Goal: Information Seeking & Learning: Learn about a topic

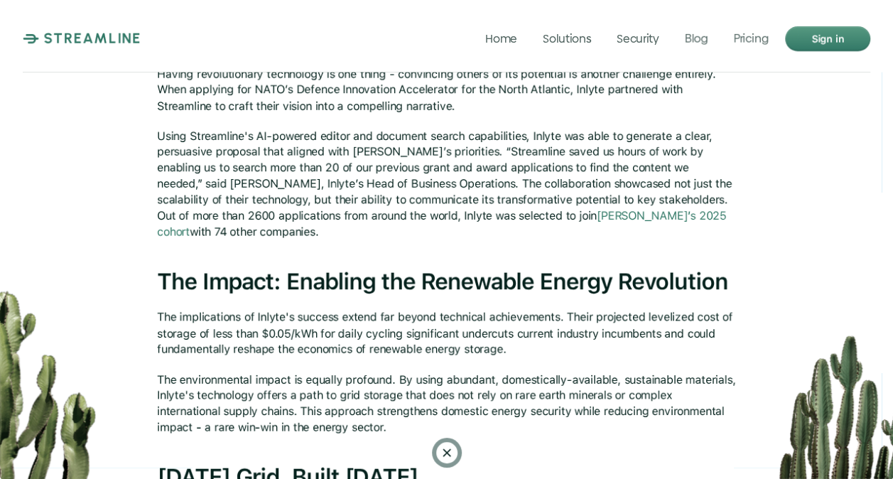
scroll to position [1313, 0]
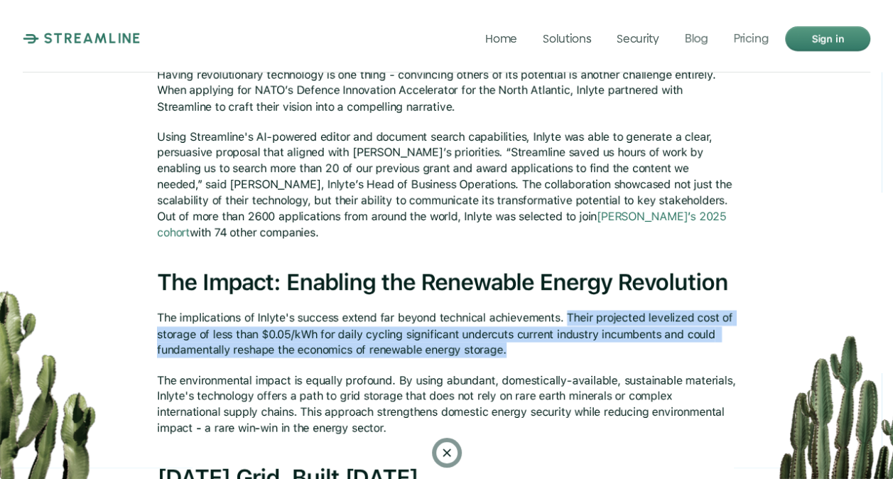
drag, startPoint x: 565, startPoint y: 318, endPoint x: 504, endPoint y: 353, distance: 70.7
click at [504, 353] on p "The implications of Inlyte's success extend far beyond technical achievements. …" at bounding box center [447, 334] width 580 height 48
copy p "Their projected levelized cost of storage of less than $0.05/kWh for daily cycl…"
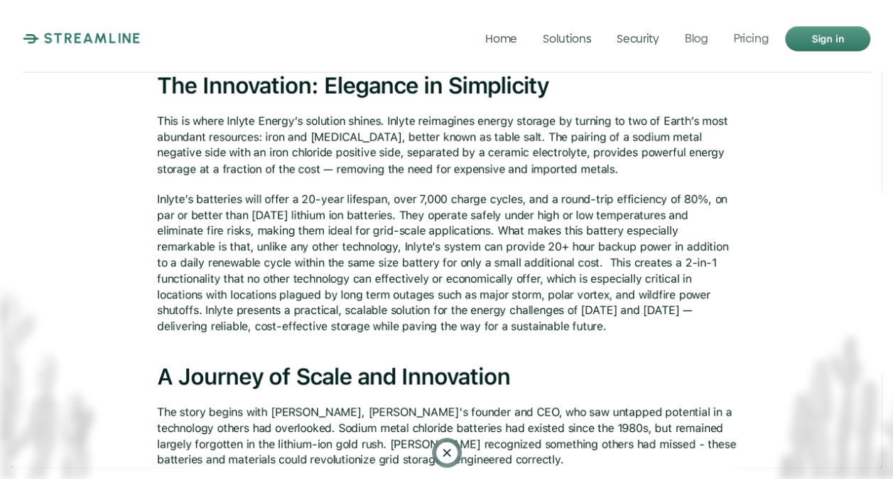
scroll to position [674, 0]
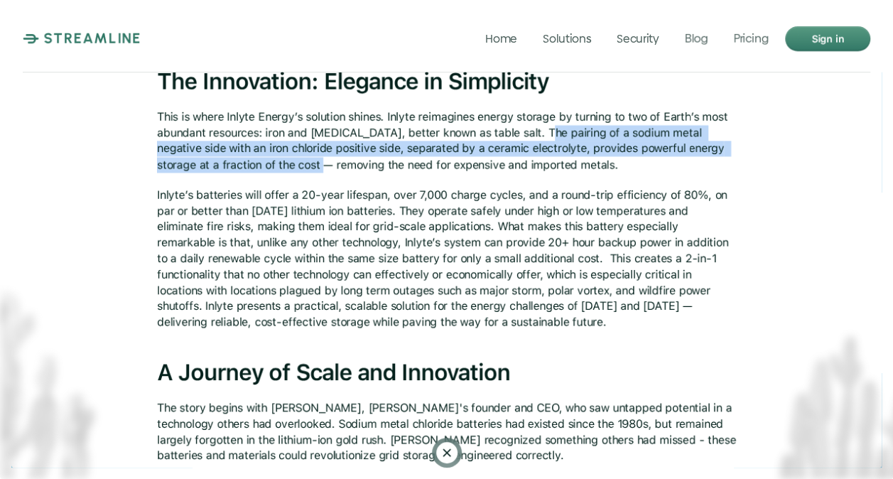
drag, startPoint x: 535, startPoint y: 131, endPoint x: 255, endPoint y: 161, distance: 281.4
click at [255, 161] on p "This is where Inlyte Energy’s solution shines. Inlyte reimagines energy storage…" at bounding box center [447, 141] width 580 height 64
copy p "The pairing of a sodium metal negative side with an iron chloride positive side…"
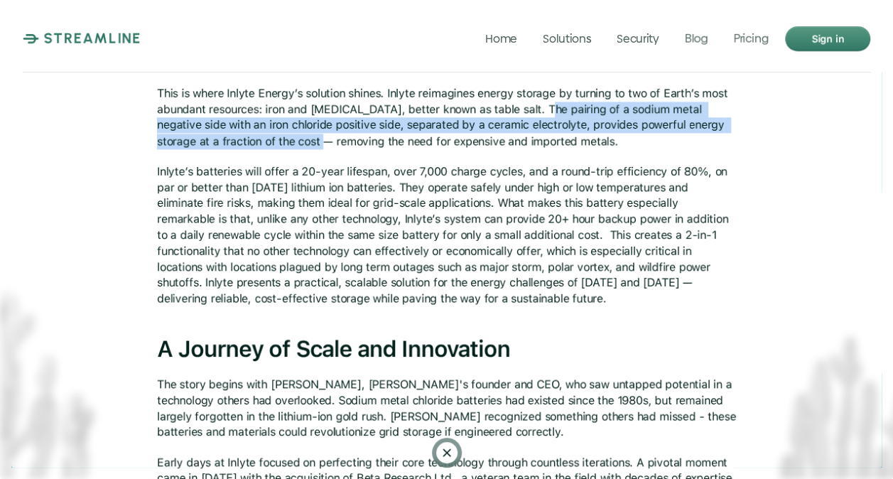
scroll to position [698, 0]
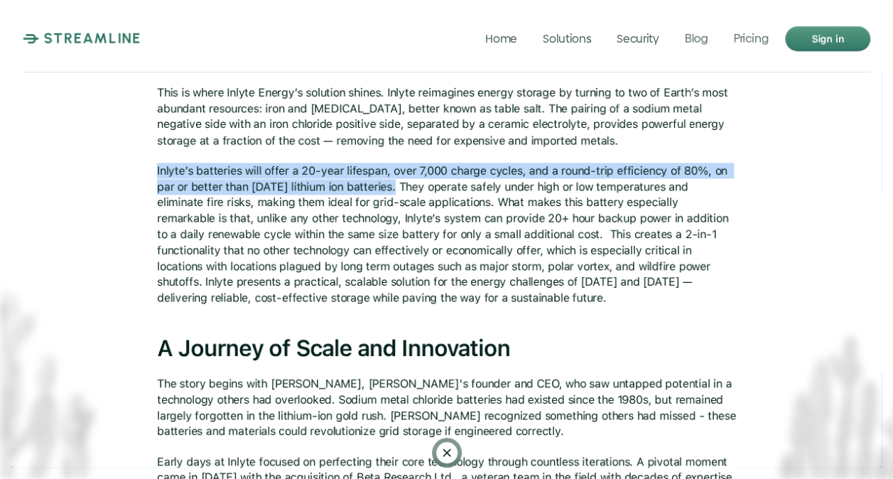
drag, startPoint x: 156, startPoint y: 170, endPoint x: 389, endPoint y: 190, distance: 233.8
click at [389, 190] on p "Inlyte’s batteries will offer a 20-year lifespan, over 7,000 charge cycles, and…" at bounding box center [447, 234] width 580 height 143
copy p "Inlyte’s batteries will offer a 20-year lifespan, over 7,000 charge cycles, and…"
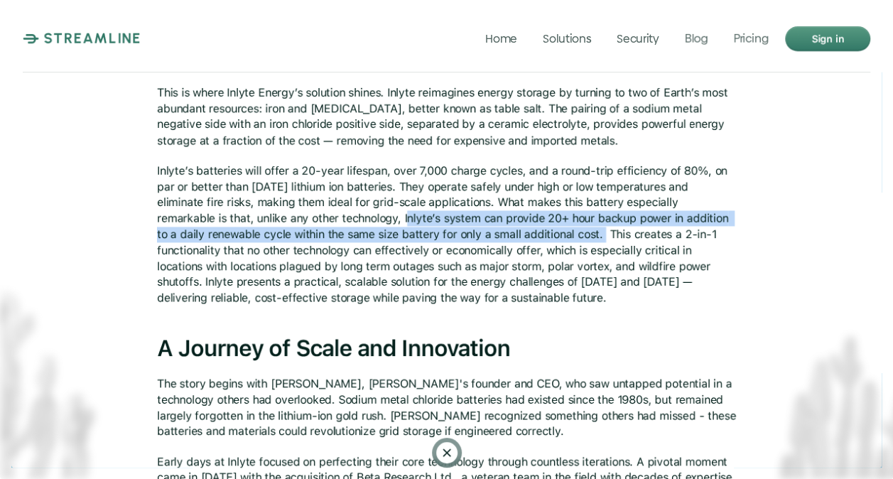
drag, startPoint x: 303, startPoint y: 218, endPoint x: 492, endPoint y: 236, distance: 189.8
click at [492, 236] on p "Inlyte’s batteries will offer a 20-year lifespan, over 7,000 charge cycles, and…" at bounding box center [447, 234] width 580 height 143
copy p "Inlyte’s system can provide 20+ hour backup power in addition to a daily renewa…"
click at [470, 236] on p "Inlyte’s batteries will offer a 20-year lifespan, over 7,000 charge cycles, and…" at bounding box center [447, 234] width 580 height 143
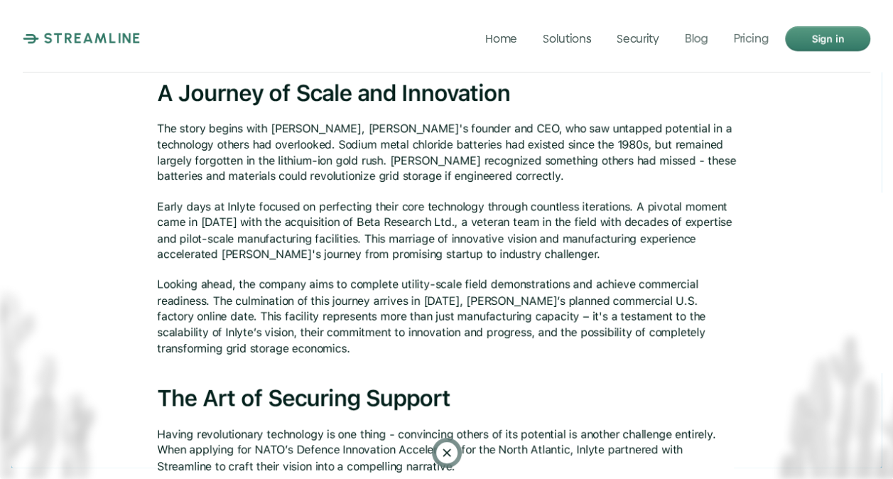
scroll to position [959, 0]
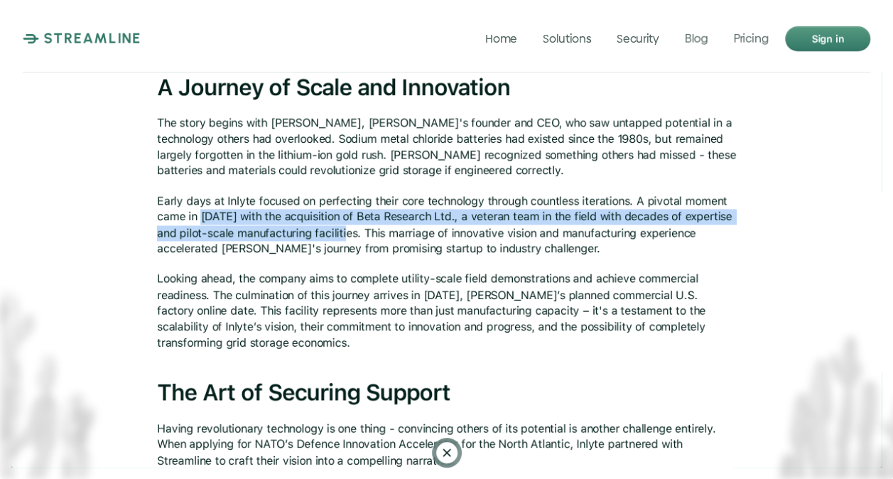
drag, startPoint x: 202, startPoint y: 216, endPoint x: 356, endPoint y: 224, distance: 153.7
click at [356, 224] on p "Early days at Inlyte focused on perfecting their core technology through countl…" at bounding box center [447, 225] width 580 height 64
copy p "2022 with the acquisition of Beta Research Ltd., a veteran team in the field wi…"
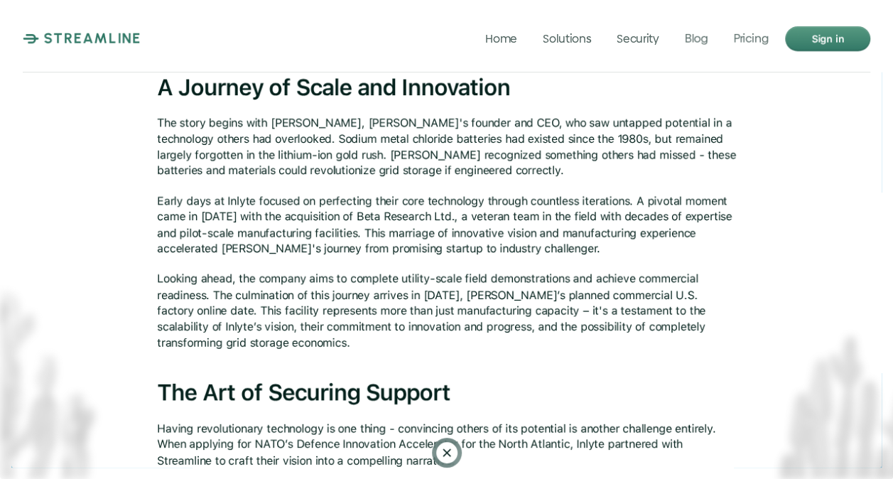
click at [374, 329] on p "Looking ahead, the company aims to complete utility-scale field demonstrations …" at bounding box center [447, 311] width 580 height 80
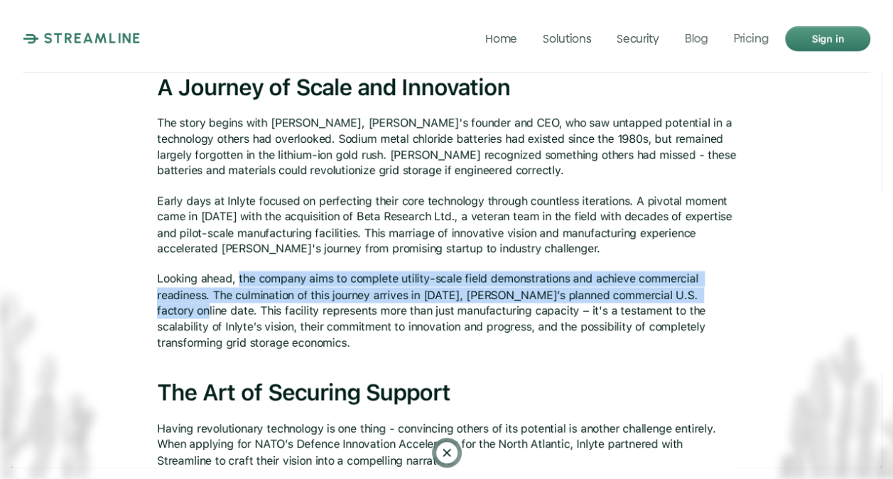
drag, startPoint x: 238, startPoint y: 277, endPoint x: 719, endPoint y: 296, distance: 481.3
click at [719, 296] on p "Looking ahead, the company aims to complete utility-scale field demonstrations …" at bounding box center [447, 311] width 580 height 80
copy p "the company aims to complete utility-scale field demonstrations and achieve com…"
